Goal: Information Seeking & Learning: Learn about a topic

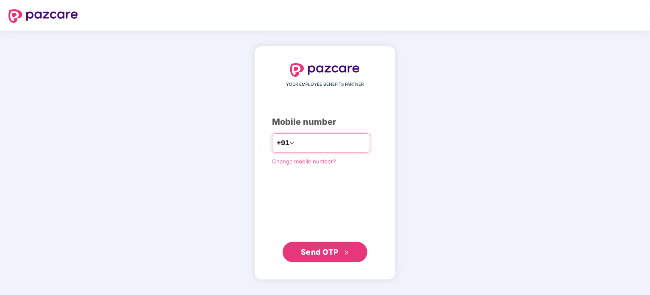
type input "**********"
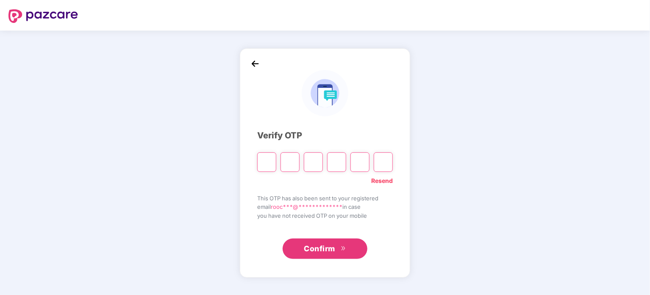
type input "*"
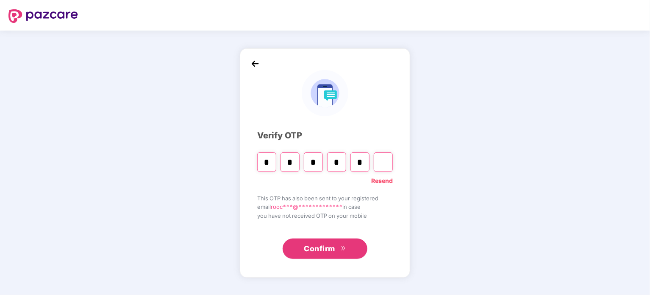
type input "*"
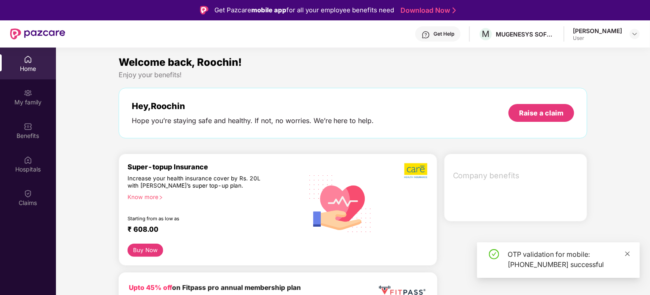
click at [628, 254] on icon "close" at bounding box center [628, 254] width 6 height 6
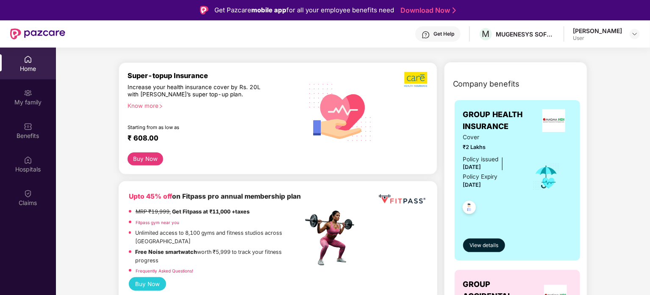
scroll to position [127, 0]
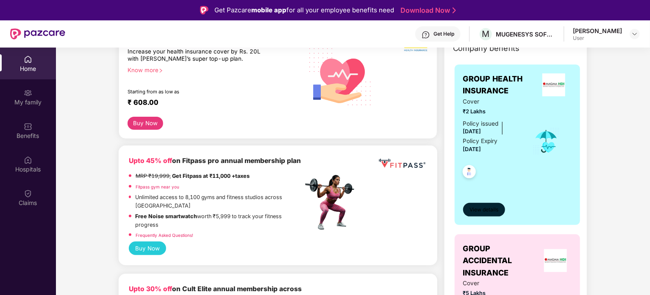
click at [487, 209] on span "View details" at bounding box center [484, 210] width 29 height 8
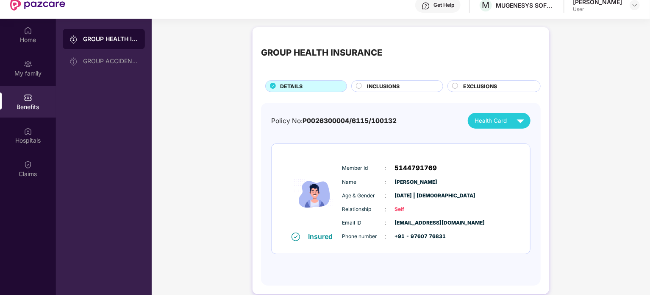
scroll to position [42, 0]
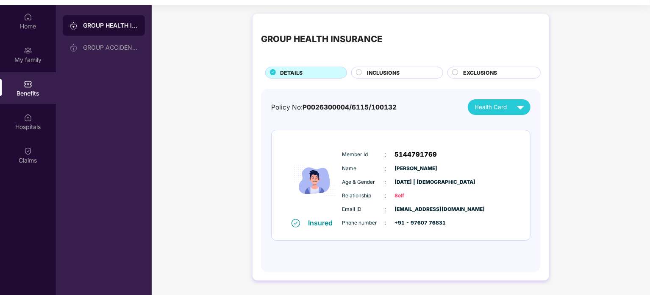
click at [393, 72] on span "INCLUSIONS" at bounding box center [383, 73] width 33 height 8
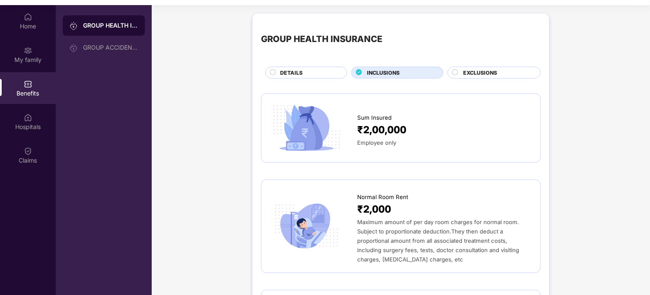
scroll to position [47, 0]
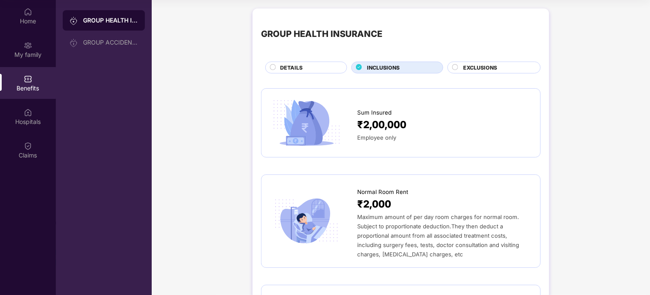
click at [294, 67] on span "DETAILS" at bounding box center [291, 68] width 22 height 8
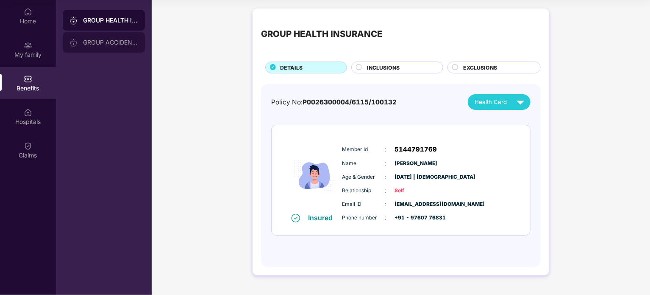
click at [109, 40] on div "GROUP ACCIDENTAL INSURANCE" at bounding box center [110, 42] width 55 height 7
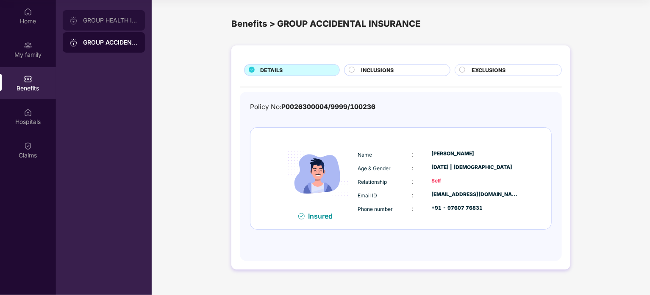
click at [117, 23] on div "GROUP HEALTH INSURANCE" at bounding box center [110, 20] width 55 height 7
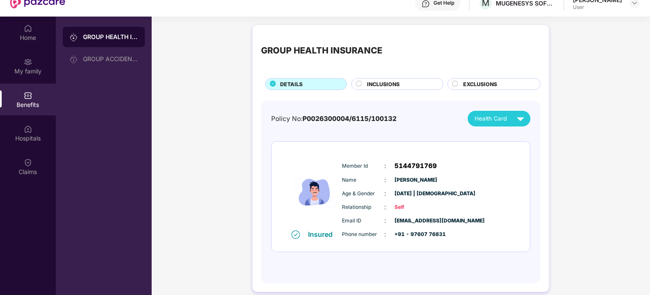
scroll to position [47, 0]
